Goal: Register for event/course

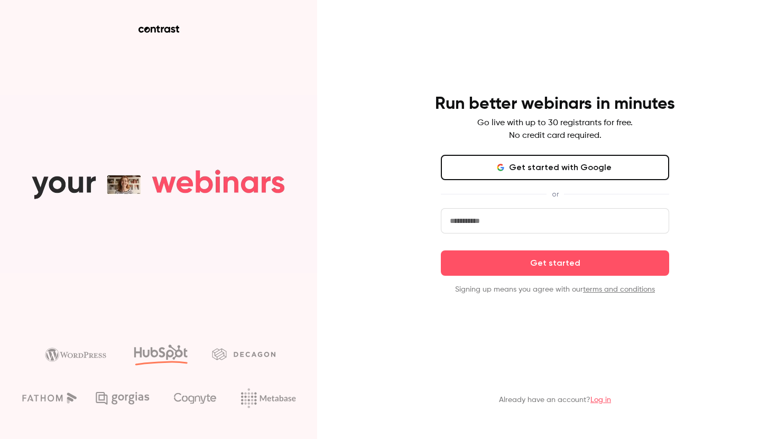
click at [499, 176] on button "Get started with Google" at bounding box center [555, 167] width 228 height 25
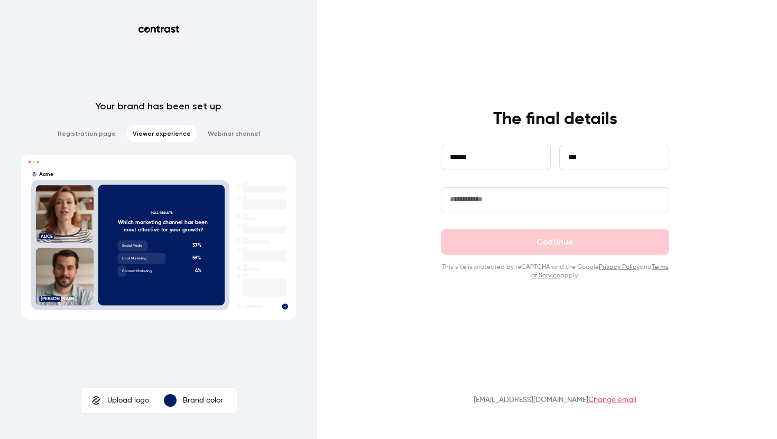
click at [569, 196] on input "text" at bounding box center [555, 199] width 228 height 25
click at [96, 399] on img at bounding box center [96, 400] width 13 height 13
click at [0, 0] on input "Upload logo" at bounding box center [0, 0] width 0 height 0
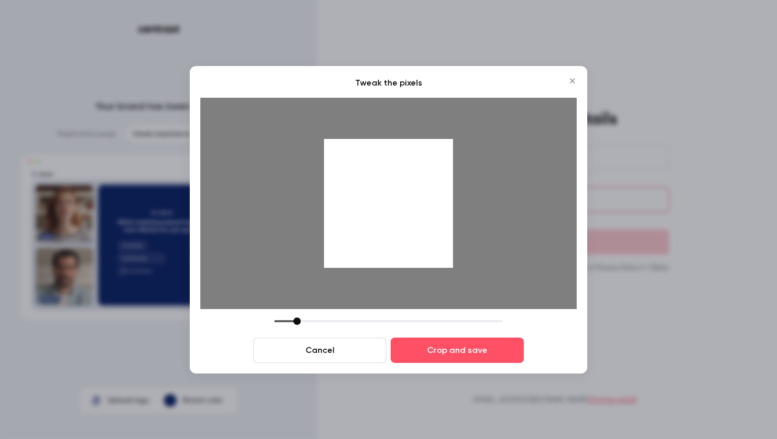
drag, startPoint x: 351, startPoint y: 322, endPoint x: 299, endPoint y: 323, distance: 52.3
click at [299, 323] on div at bounding box center [296, 321] width 7 height 7
click at [301, 322] on div at bounding box center [299, 321] width 7 height 7
click at [428, 353] on button "Crop and save" at bounding box center [457, 350] width 133 height 25
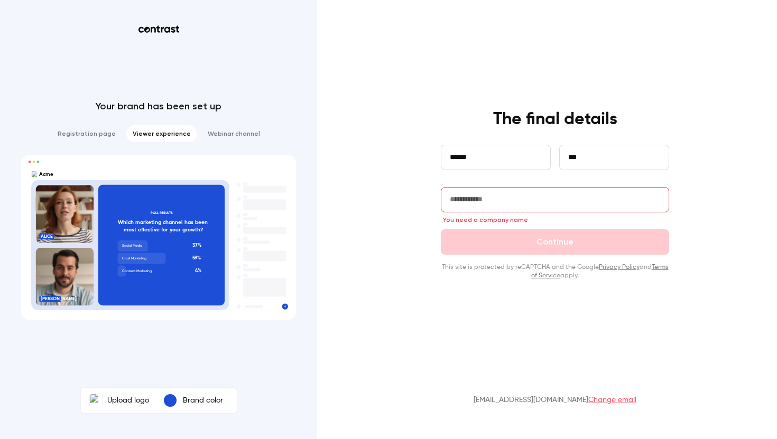
click at [493, 209] on input "text" at bounding box center [555, 199] width 228 height 25
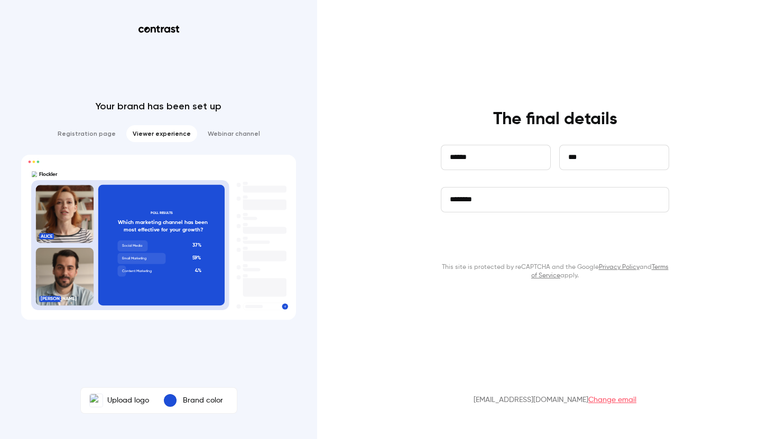
type input "********"
click at [524, 235] on button "Continue" at bounding box center [555, 241] width 228 height 25
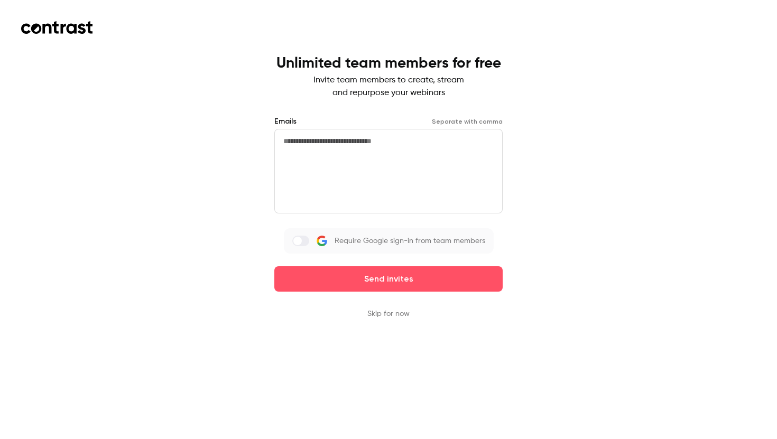
click at [396, 312] on button "Skip for now" at bounding box center [388, 314] width 42 height 11
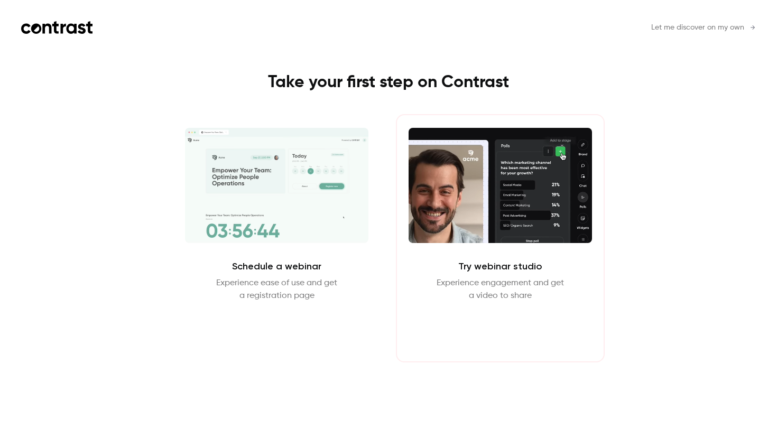
click at [523, 325] on button "Enter Studio" at bounding box center [500, 327] width 68 height 25
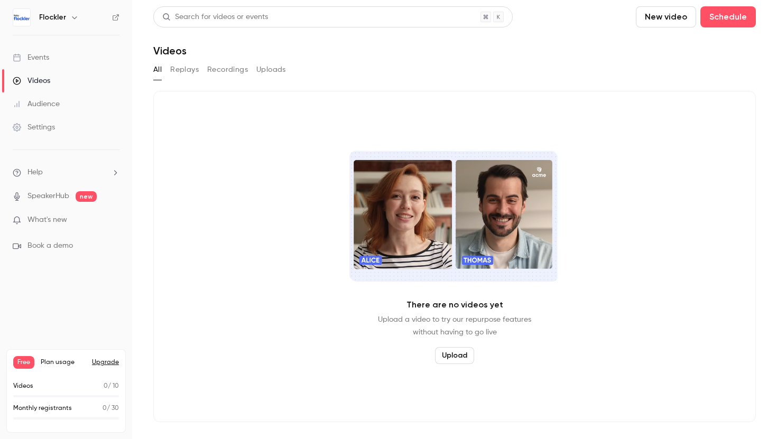
click at [64, 105] on link "Audience" at bounding box center [66, 103] width 132 height 23
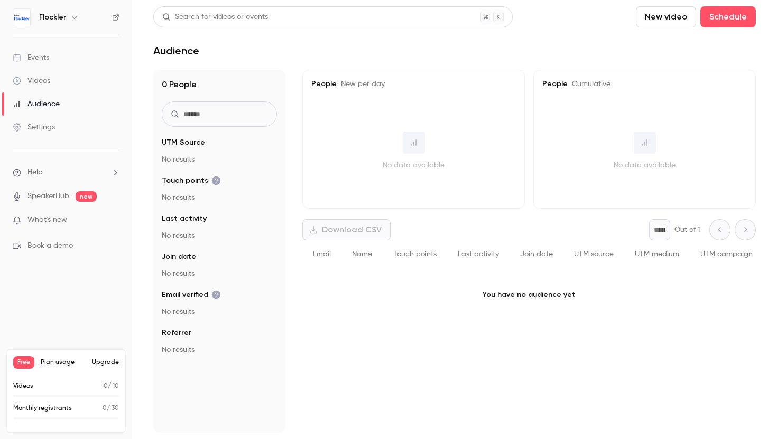
click at [65, 219] on span "What's new" at bounding box center [47, 220] width 40 height 11
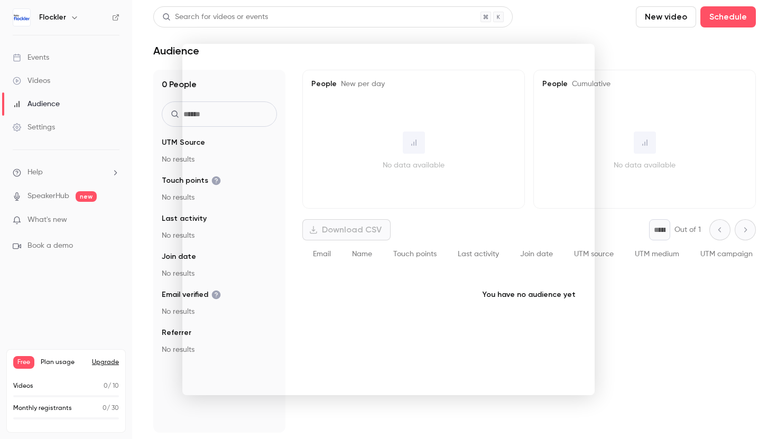
click at [638, 84] on div at bounding box center [388, 219] width 777 height 439
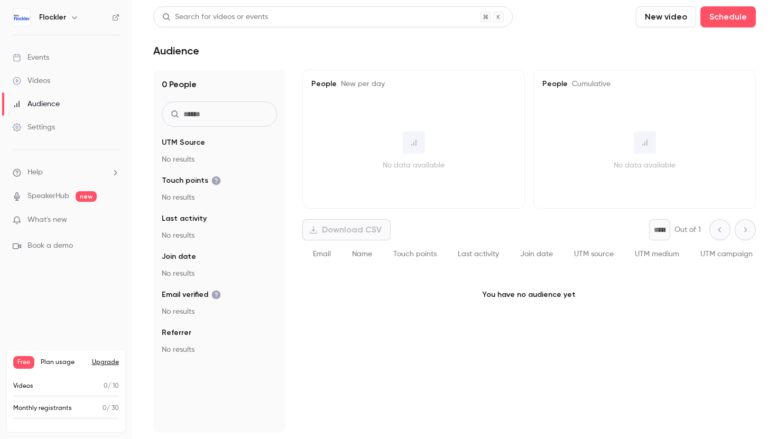
click at [38, 216] on span "What's new" at bounding box center [47, 220] width 40 height 11
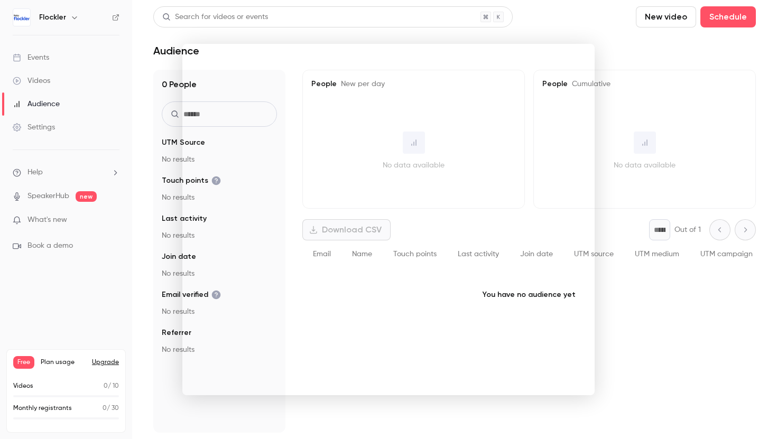
click at [644, 141] on div at bounding box center [388, 219] width 777 height 439
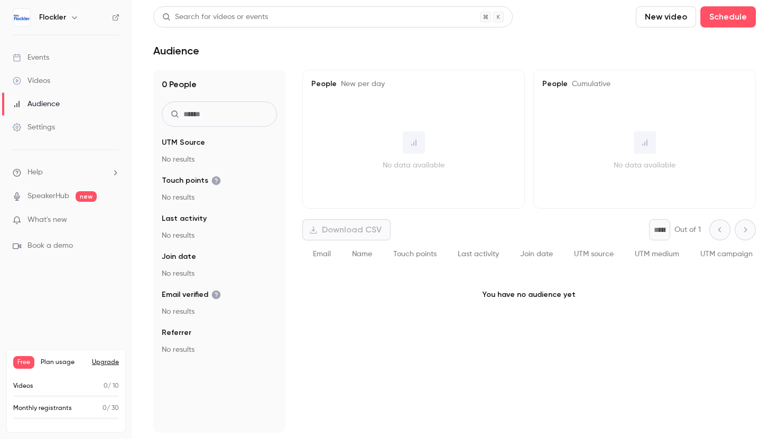
click at [60, 82] on link "Videos" at bounding box center [66, 80] width 132 height 23
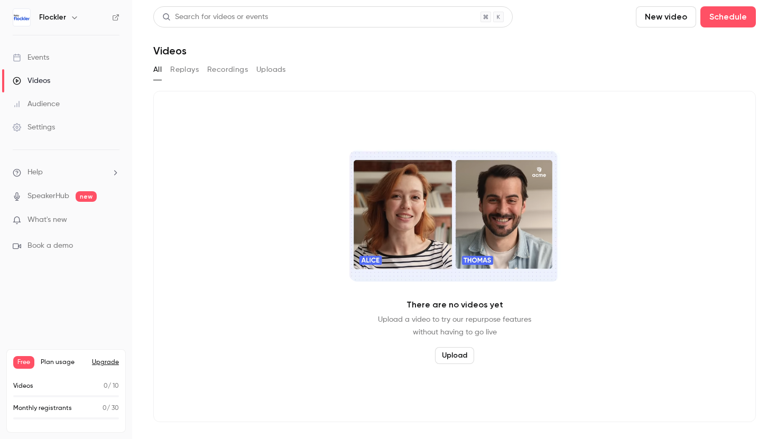
click at [34, 50] on link "Events" at bounding box center [66, 57] width 132 height 23
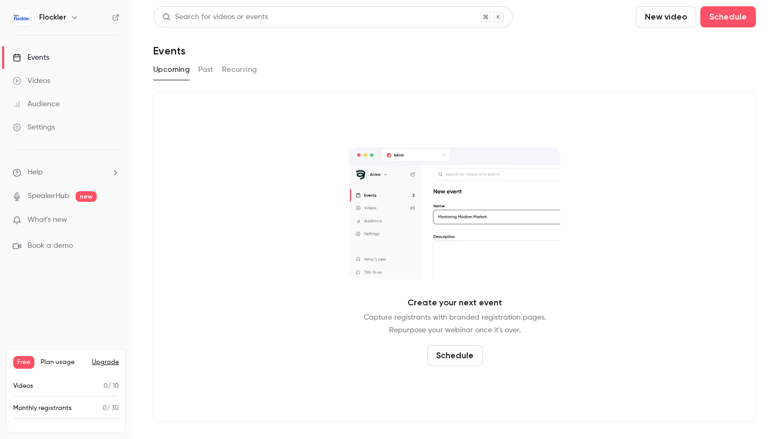
click at [451, 354] on button "Schedule" at bounding box center [454, 355] width 55 height 21
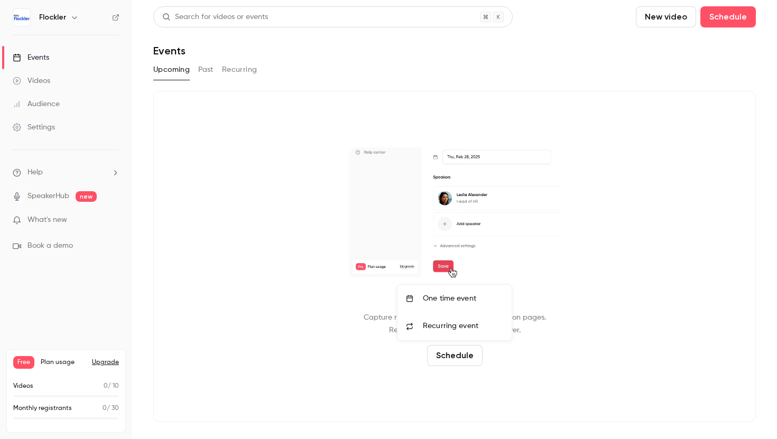
click at [440, 291] on li "One time event" at bounding box center [454, 298] width 114 height 27
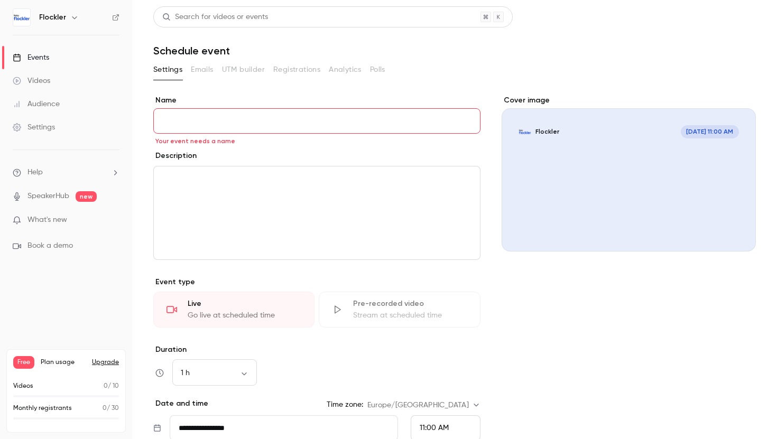
click at [336, 90] on section "**********" at bounding box center [454, 326] width 602 height 531
